Goal: Task Accomplishment & Management: Manage account settings

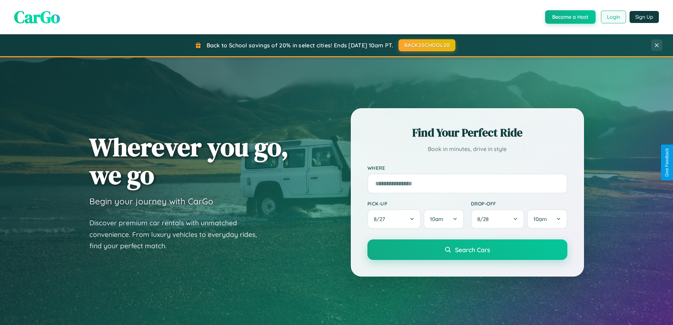
click at [613, 17] on button "Login" at bounding box center [613, 17] width 25 height 13
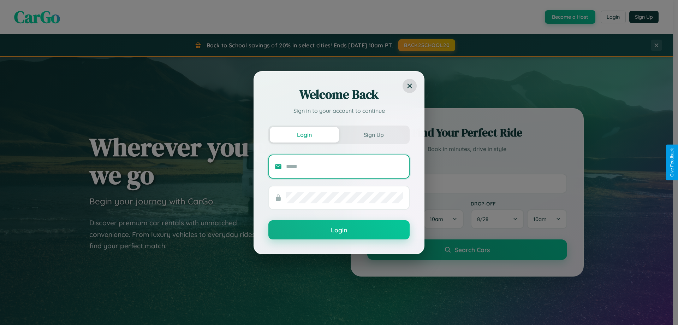
click at [345, 166] on input "text" at bounding box center [344, 166] width 117 height 11
type input "**********"
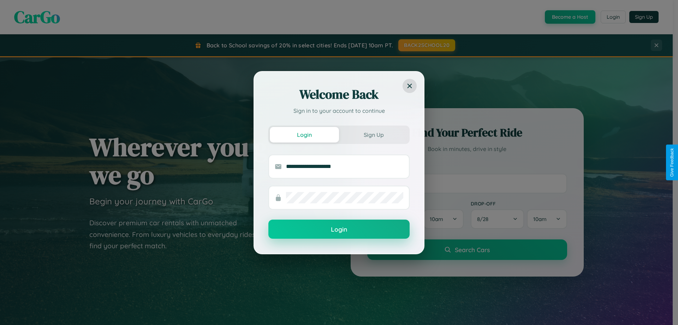
click at [339, 229] on button "Login" at bounding box center [338, 228] width 141 height 19
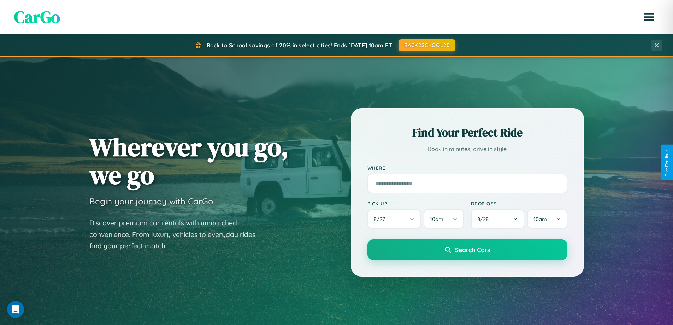
scroll to position [1359, 0]
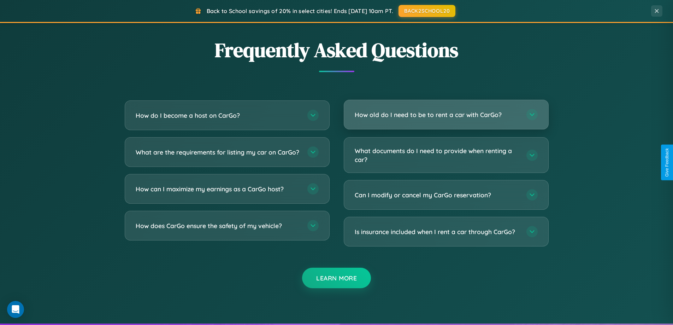
click at [446, 114] on h3 "How old do I need to be to rent a car with CarGo?" at bounding box center [437, 114] width 165 height 9
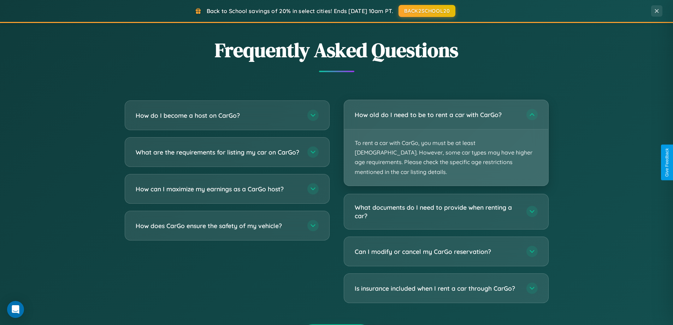
click at [446, 138] on p "To rent a car with CarGo, you must be at least [DEMOGRAPHIC_DATA]. However, som…" at bounding box center [446, 157] width 204 height 56
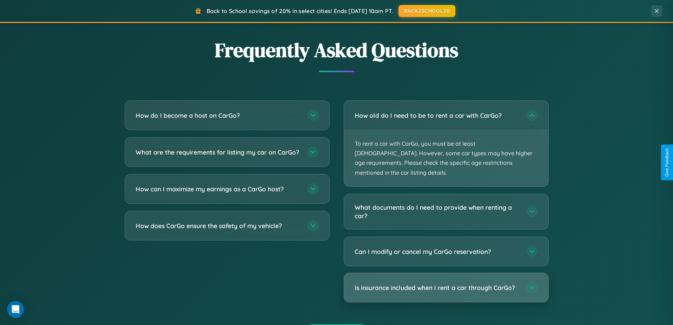
click at [446, 283] on h3 "Is insurance included when I rent a car through CarGo?" at bounding box center [437, 287] width 165 height 9
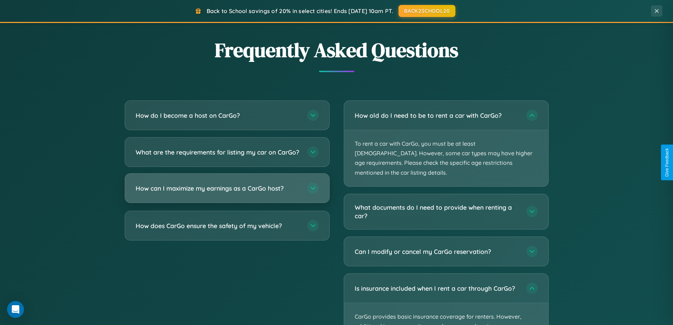
click at [227, 192] on h3 "How can I maximize my earnings as a CarGo host?" at bounding box center [218, 188] width 165 height 9
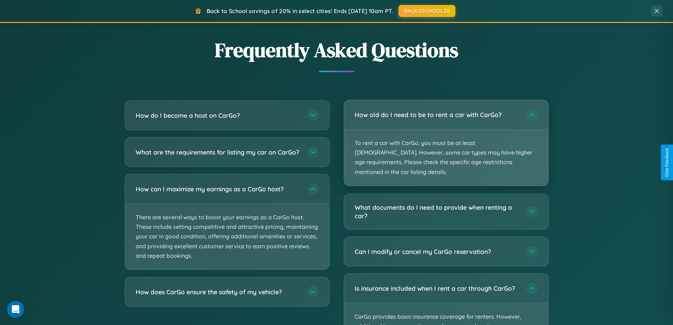
click at [446, 138] on p "To rent a car with CarGo, you must be at least [DEMOGRAPHIC_DATA]. However, som…" at bounding box center [446, 157] width 204 height 56
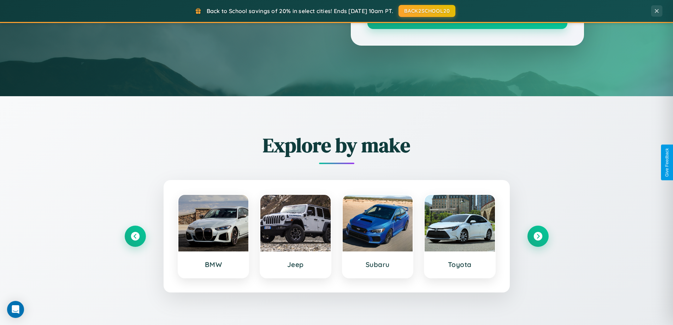
scroll to position [0, 0]
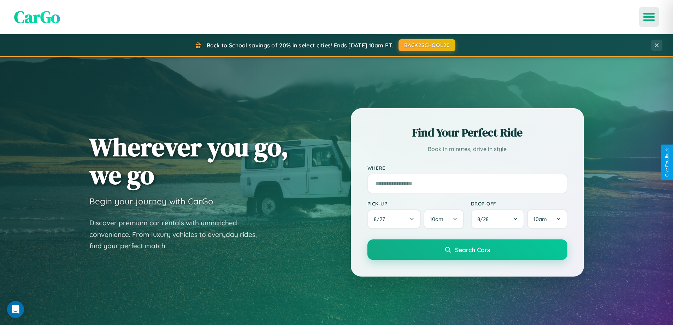
click at [649, 17] on icon "Open menu" at bounding box center [649, 17] width 10 height 6
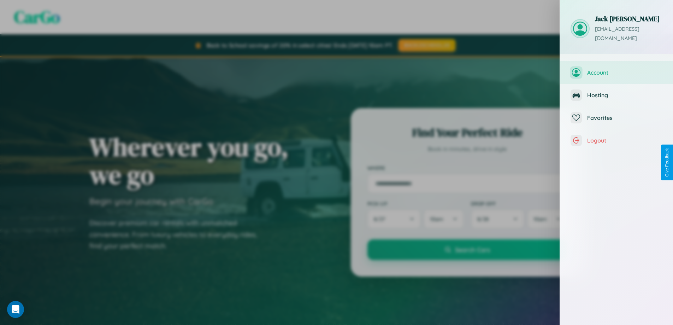
click at [616, 69] on span "Account" at bounding box center [624, 72] width 75 height 7
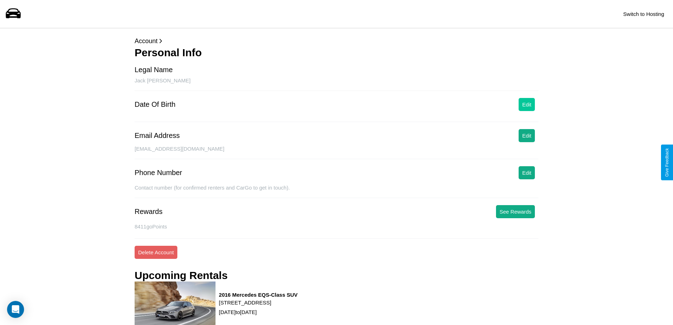
click at [527, 104] on button "Edit" at bounding box center [527, 104] width 16 height 13
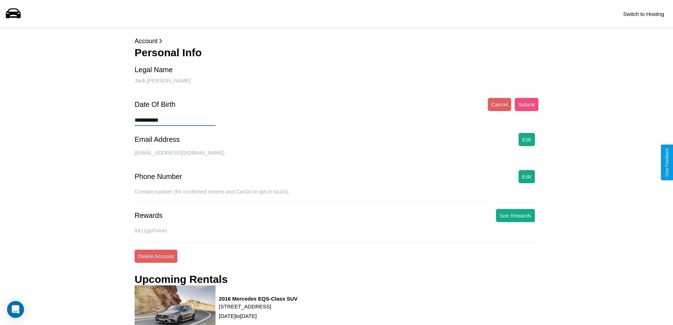
type input "**********"
click at [526, 104] on button "Submit" at bounding box center [527, 104] width 24 height 13
